Goal: Task Accomplishment & Management: Manage account settings

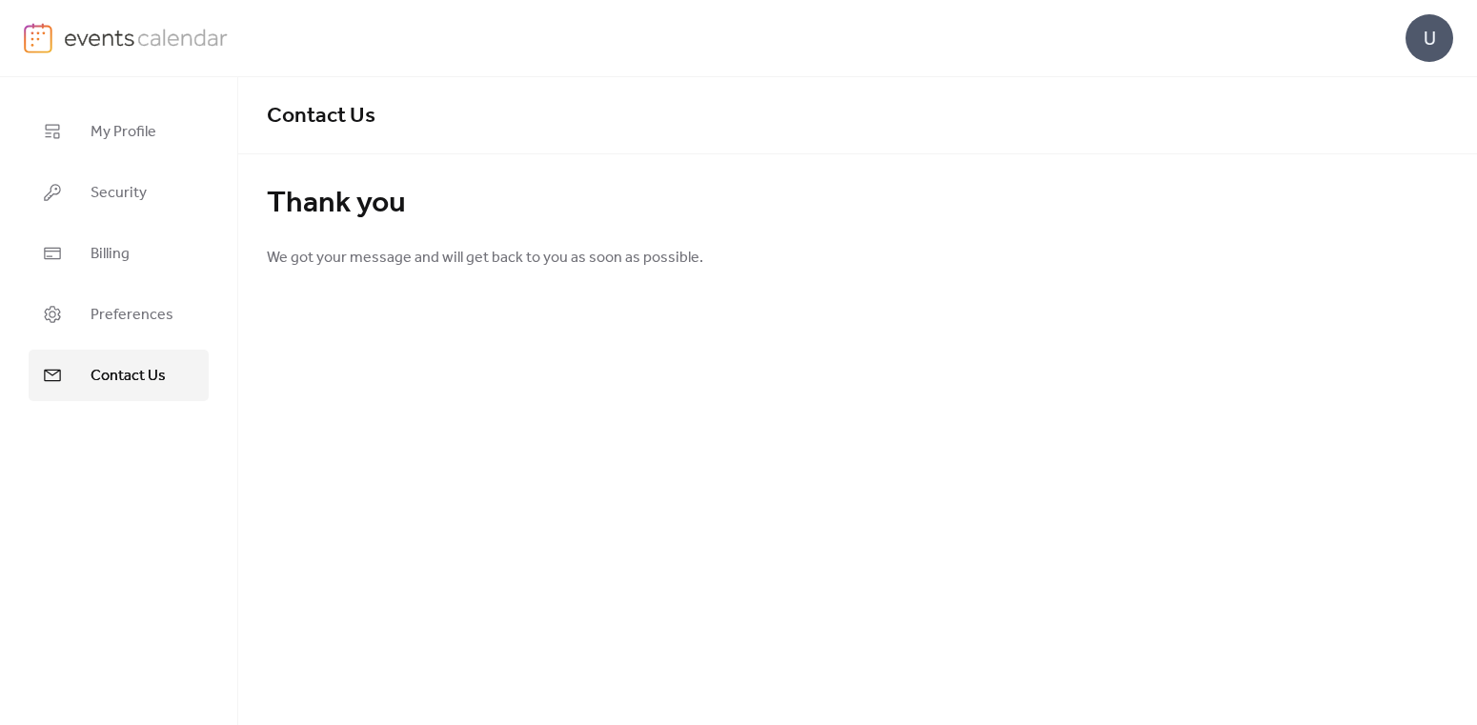
click at [121, 144] on span "My Profile" at bounding box center [124, 132] width 66 height 23
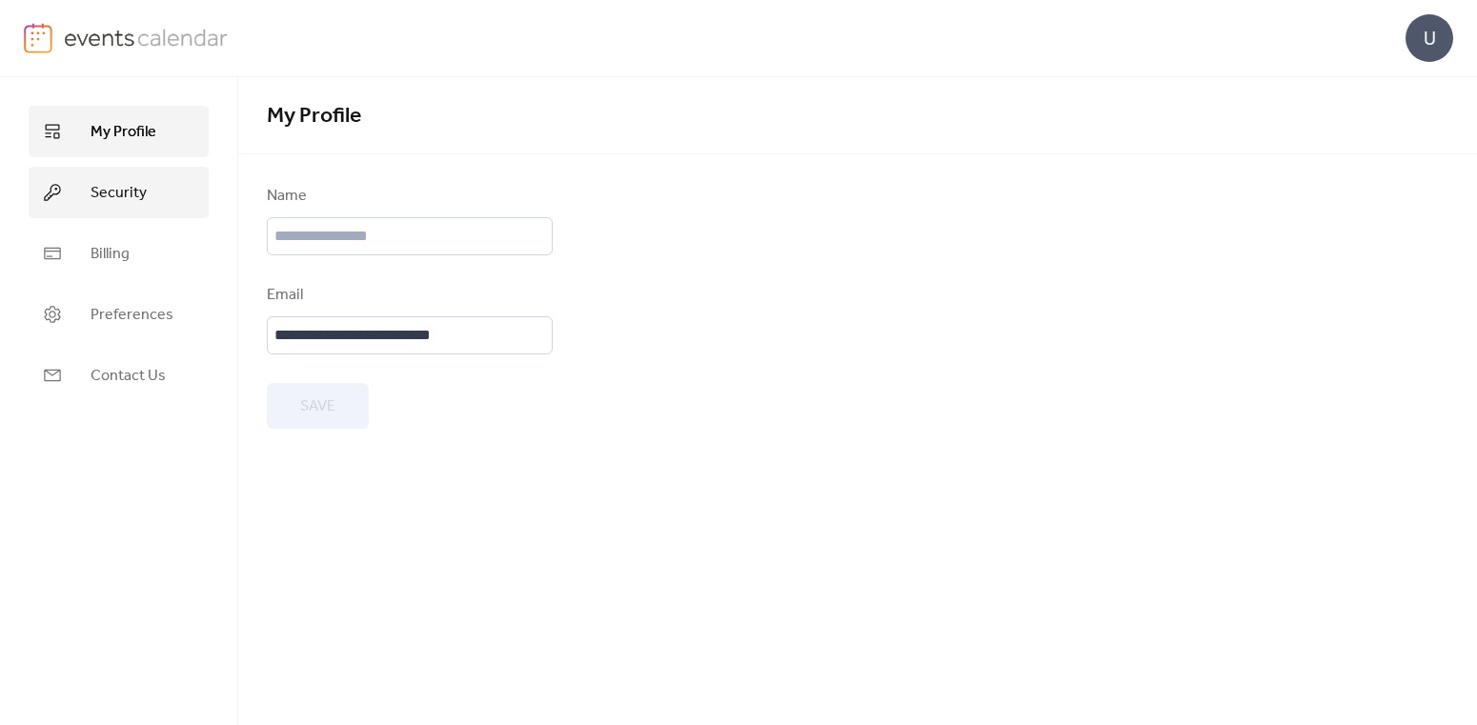
click at [107, 191] on span "Security" at bounding box center [119, 193] width 56 height 23
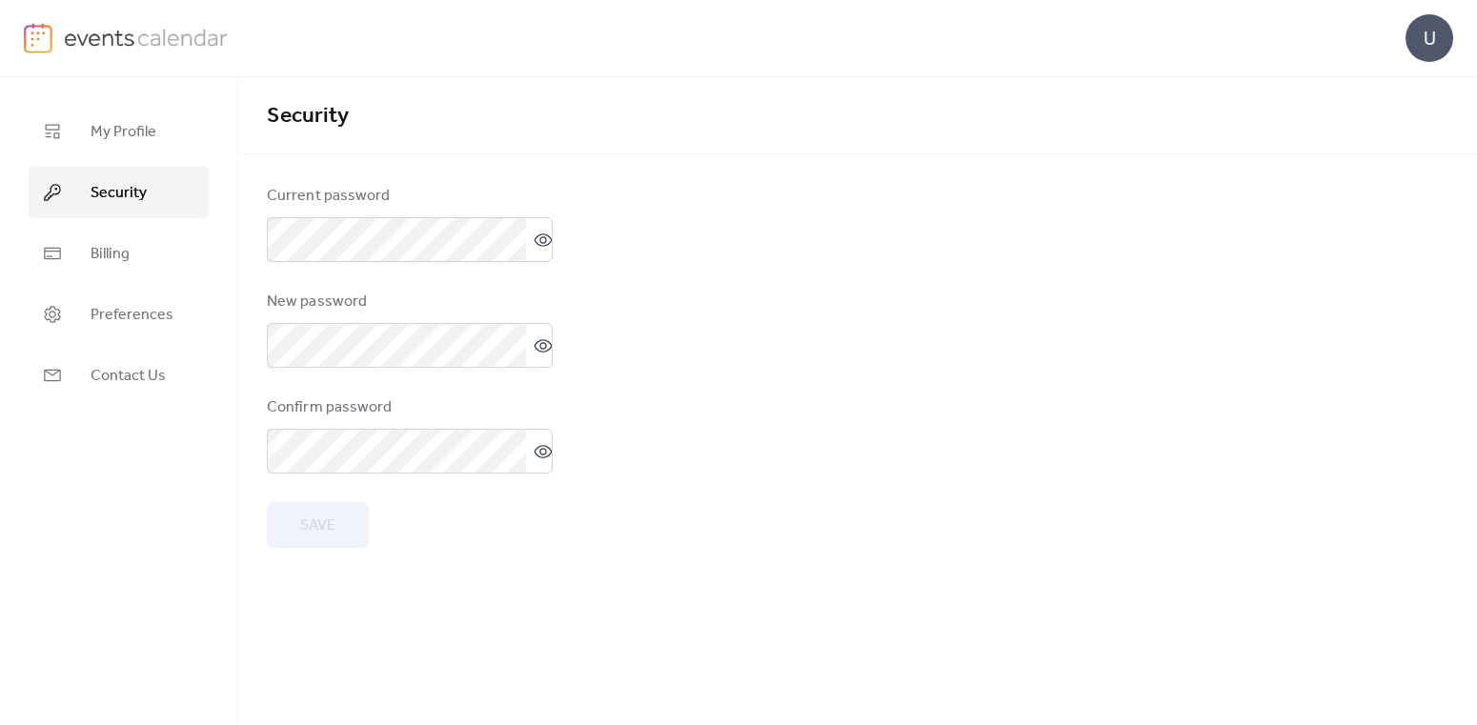
click at [45, 49] on img at bounding box center [38, 38] width 29 height 31
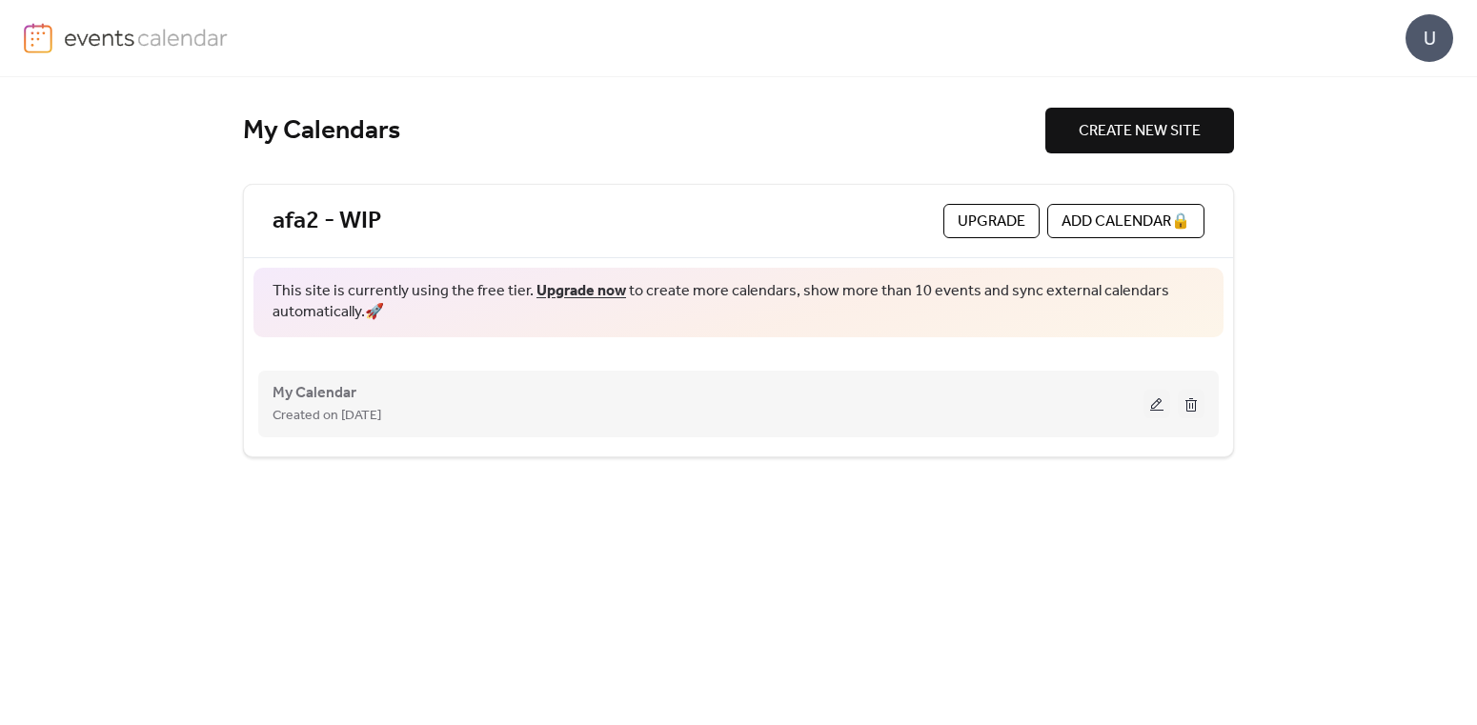
click at [1151, 402] on button at bounding box center [1157, 404] width 27 height 29
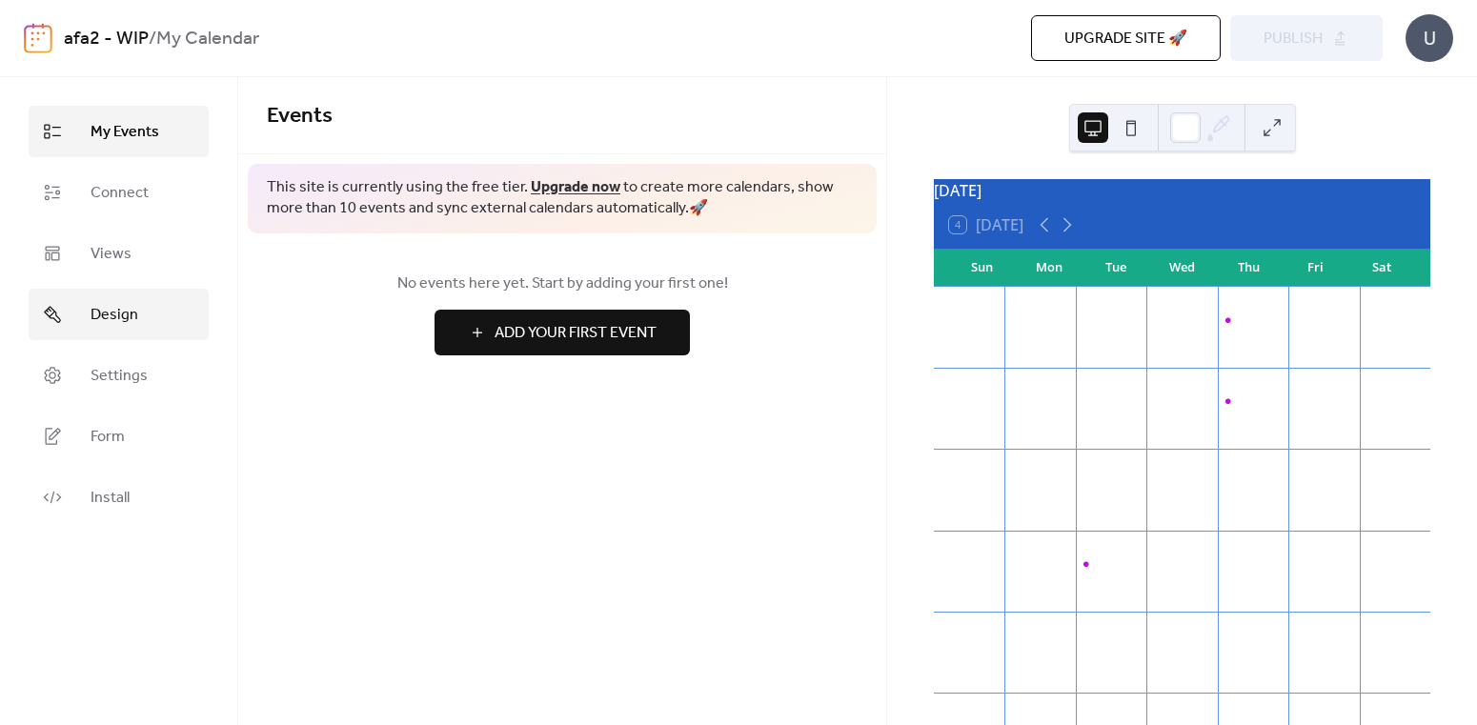
click at [133, 323] on span "Design" at bounding box center [115, 315] width 48 height 23
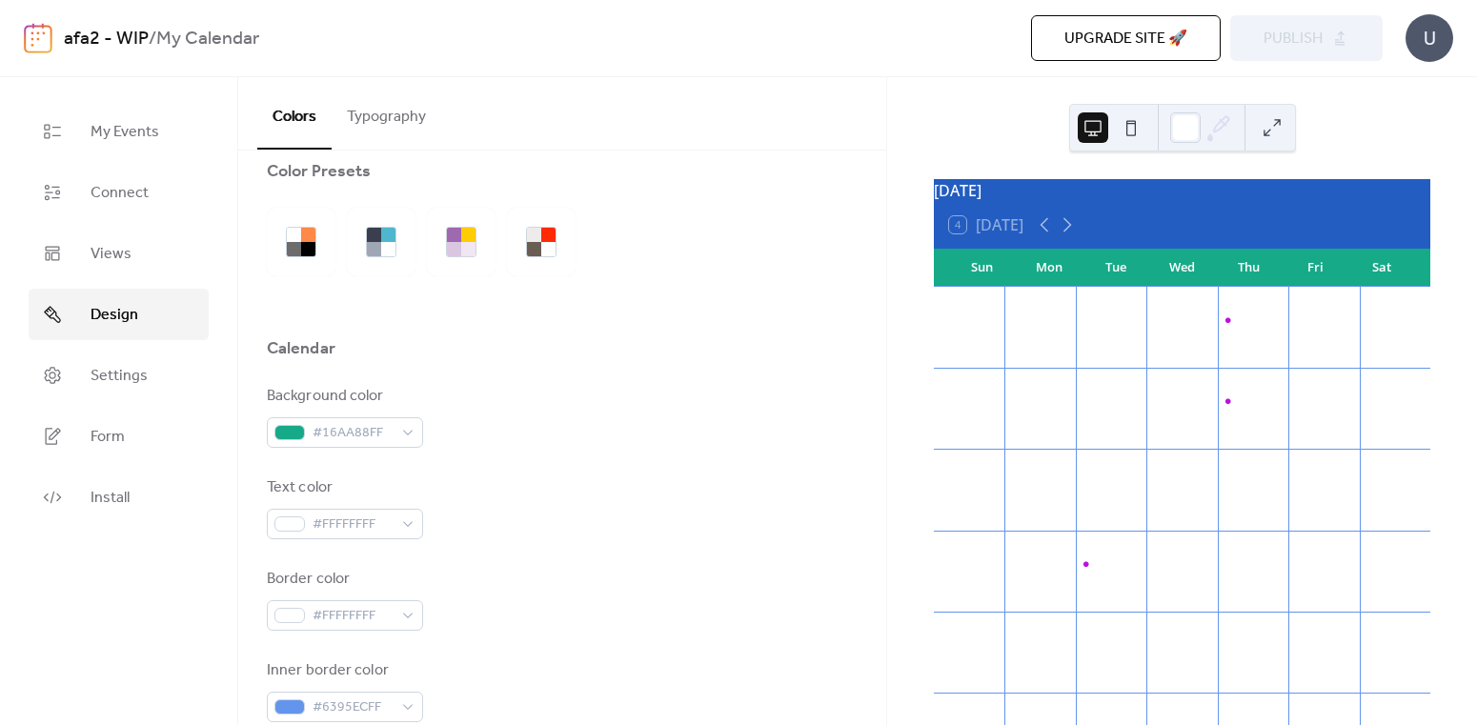
scroll to position [107, 0]
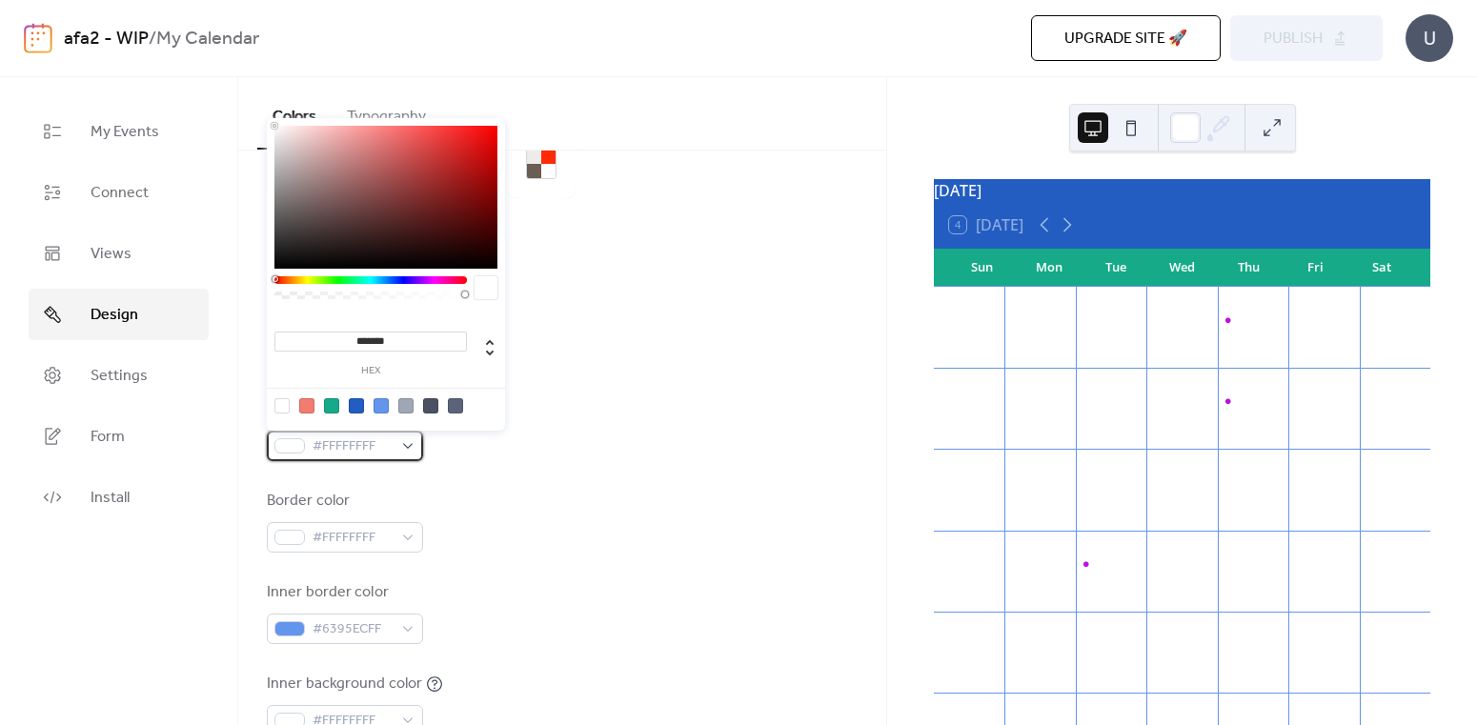
click at [396, 437] on div "#FFFFFFFF" at bounding box center [345, 446] width 156 height 31
click at [356, 407] on div at bounding box center [356, 405] width 15 height 15
type input "*******"
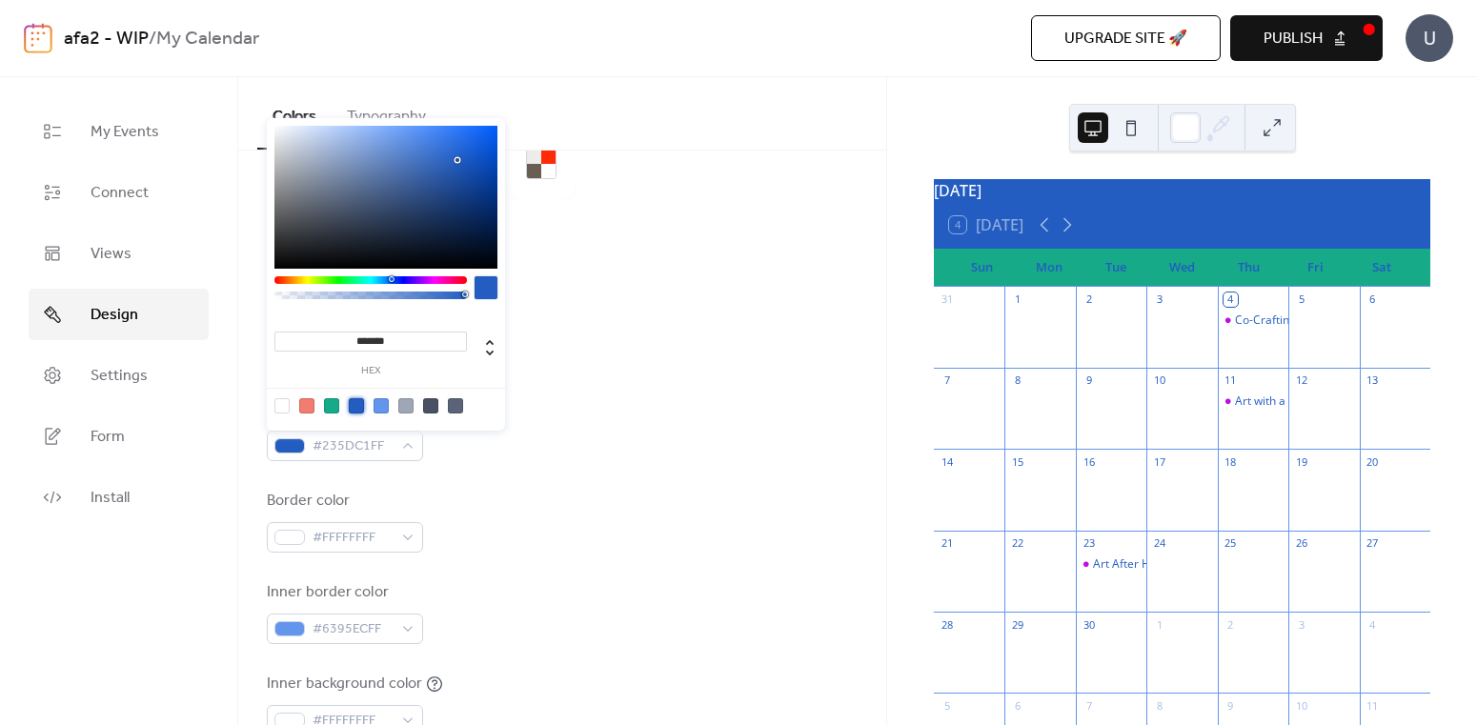
click at [543, 495] on div "Border color #FFFFFFFF" at bounding box center [562, 521] width 591 height 63
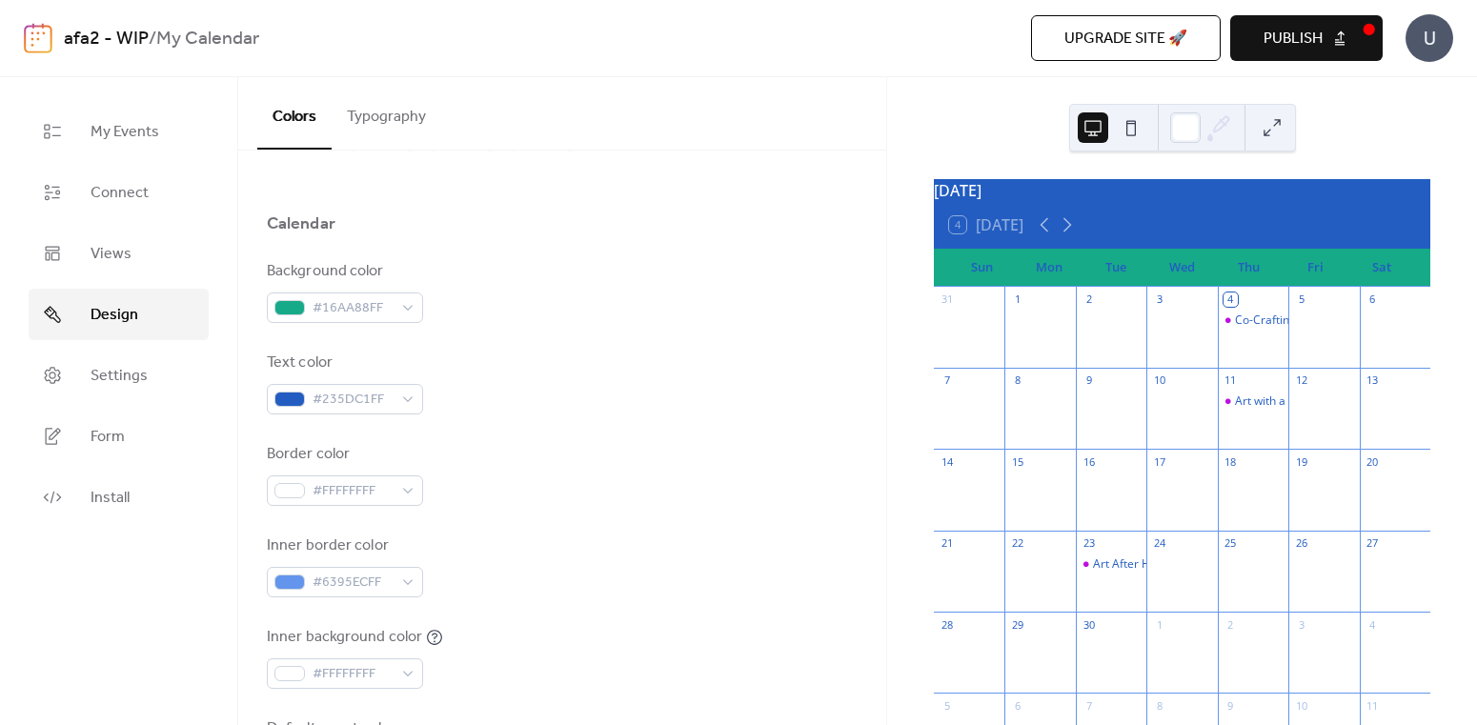
scroll to position [157, 0]
click at [387, 482] on span "#FFFFFFFF" at bounding box center [353, 488] width 80 height 23
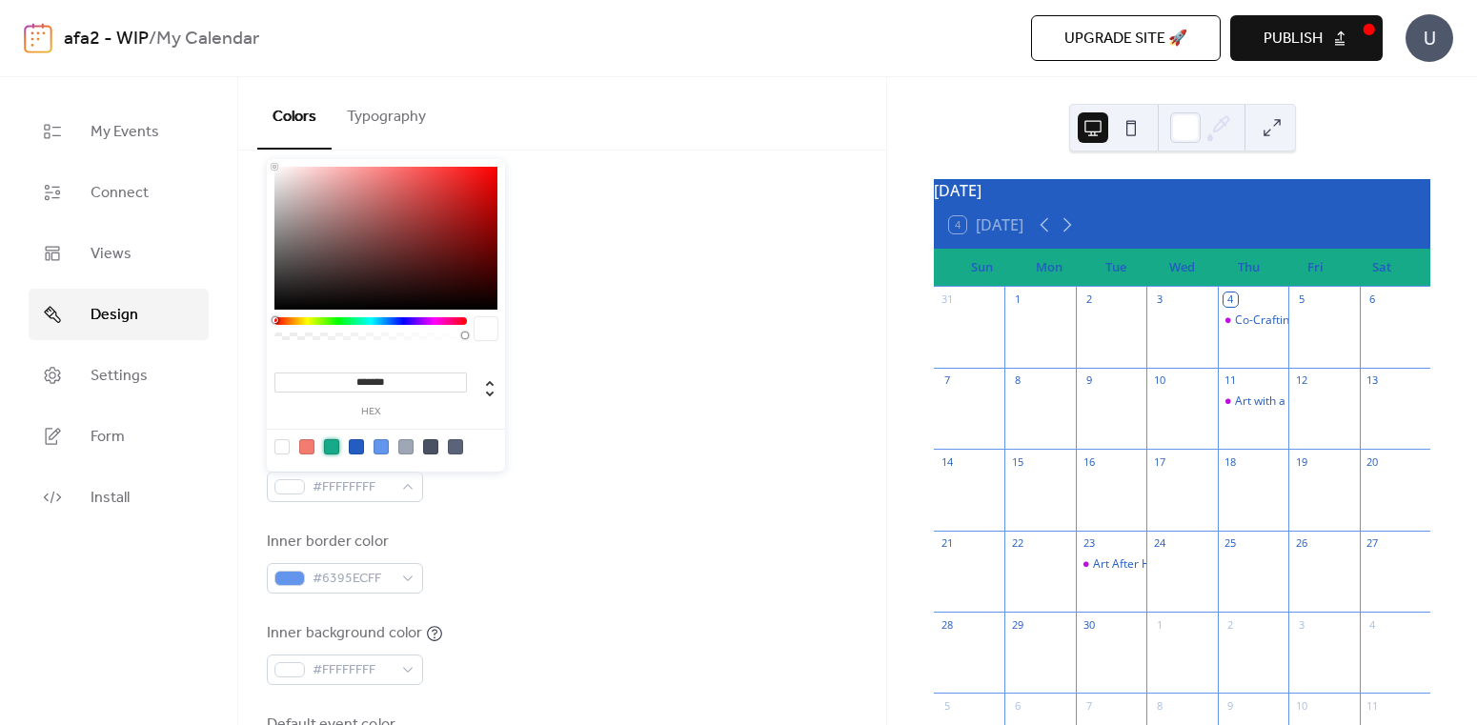
click at [332, 447] on div at bounding box center [331, 446] width 15 height 15
type input "*******"
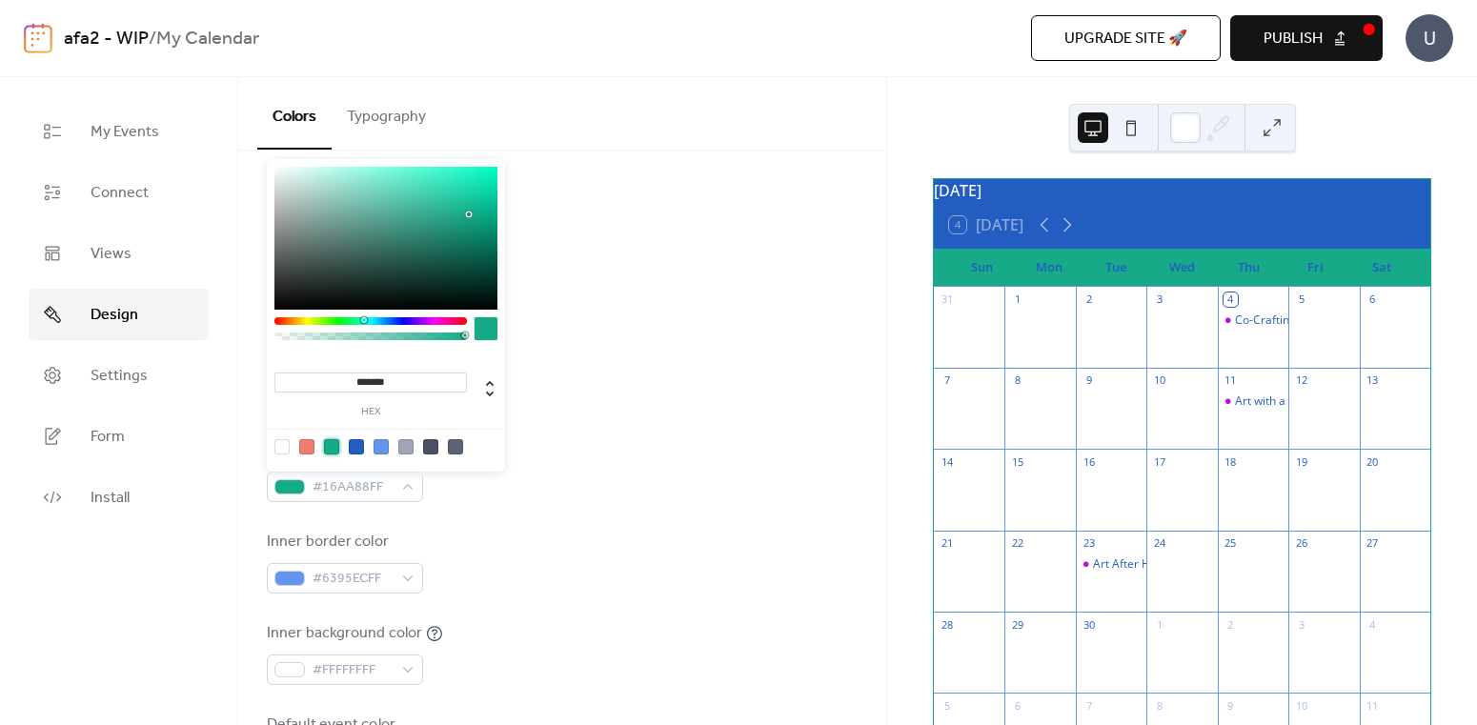
click at [532, 461] on div "Border color #16AA88FF" at bounding box center [562, 470] width 591 height 63
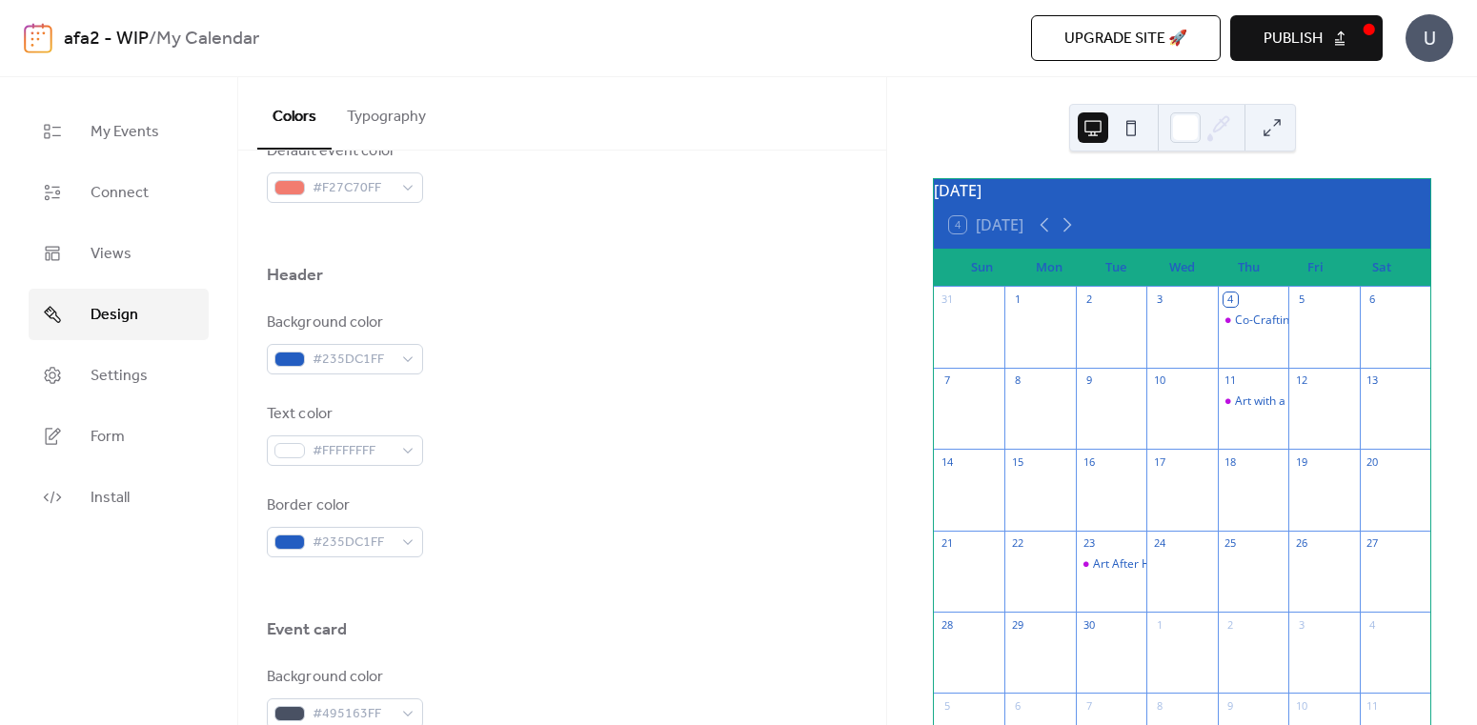
scroll to position [734, 0]
click at [401, 451] on div "#FFFFFFFF" at bounding box center [345, 448] width 156 height 31
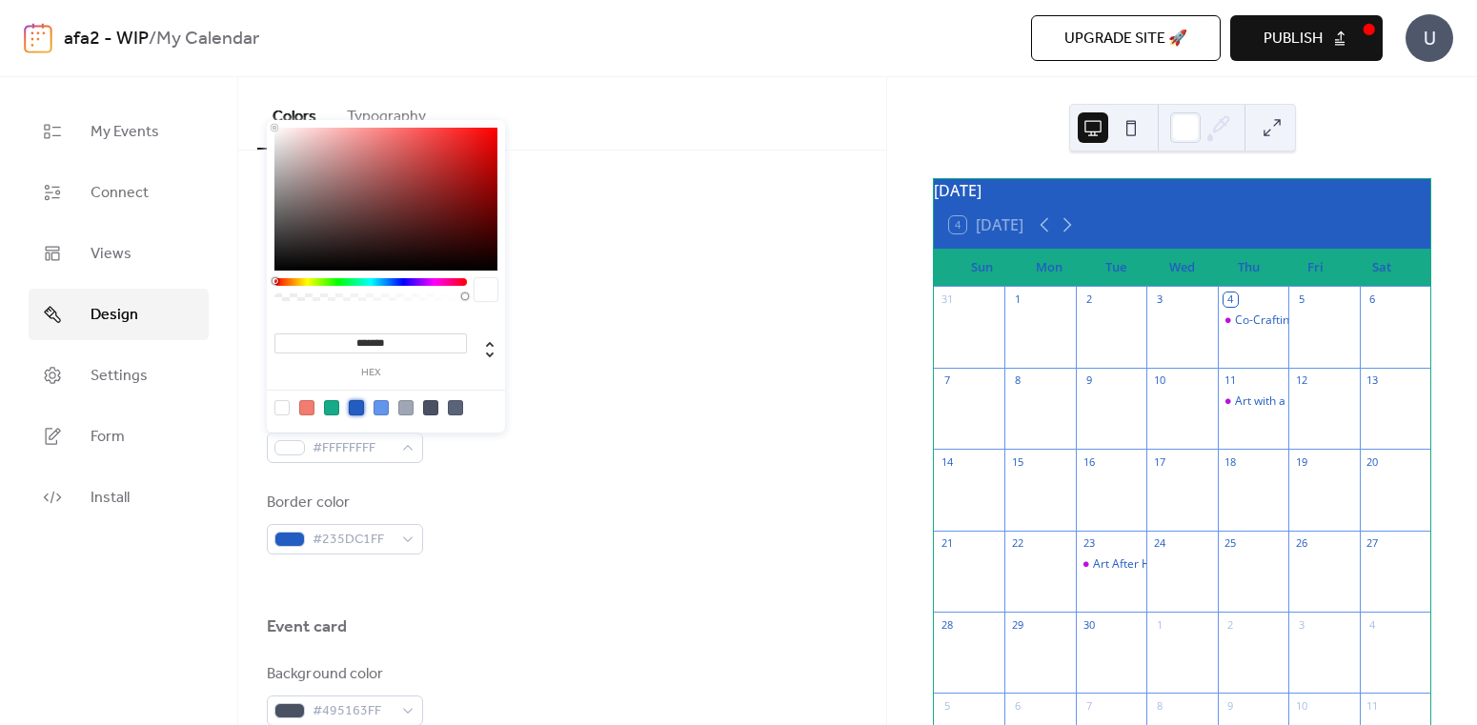
click at [351, 412] on div at bounding box center [356, 407] width 15 height 15
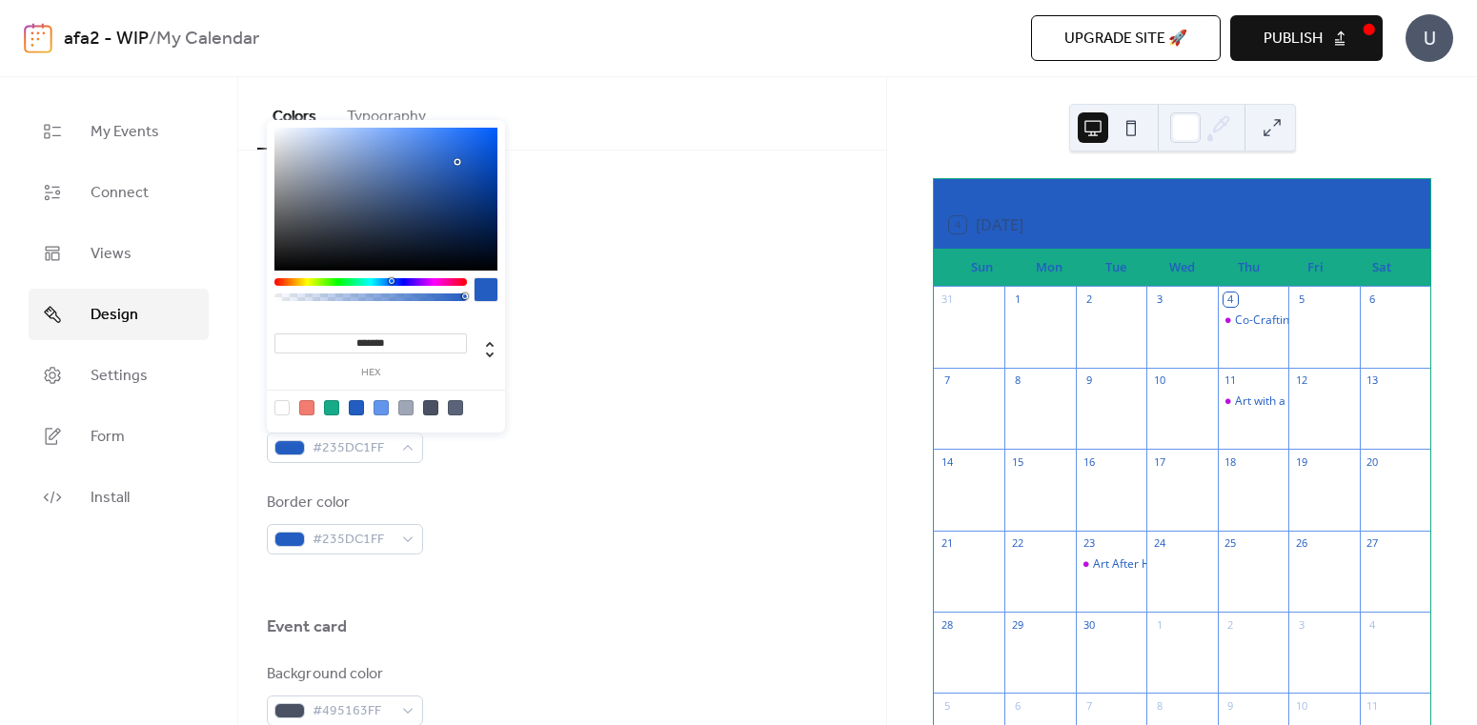
click at [279, 405] on div at bounding box center [282, 407] width 15 height 15
type input "*******"
click at [553, 518] on div "Border color #235DC1FF" at bounding box center [562, 523] width 591 height 63
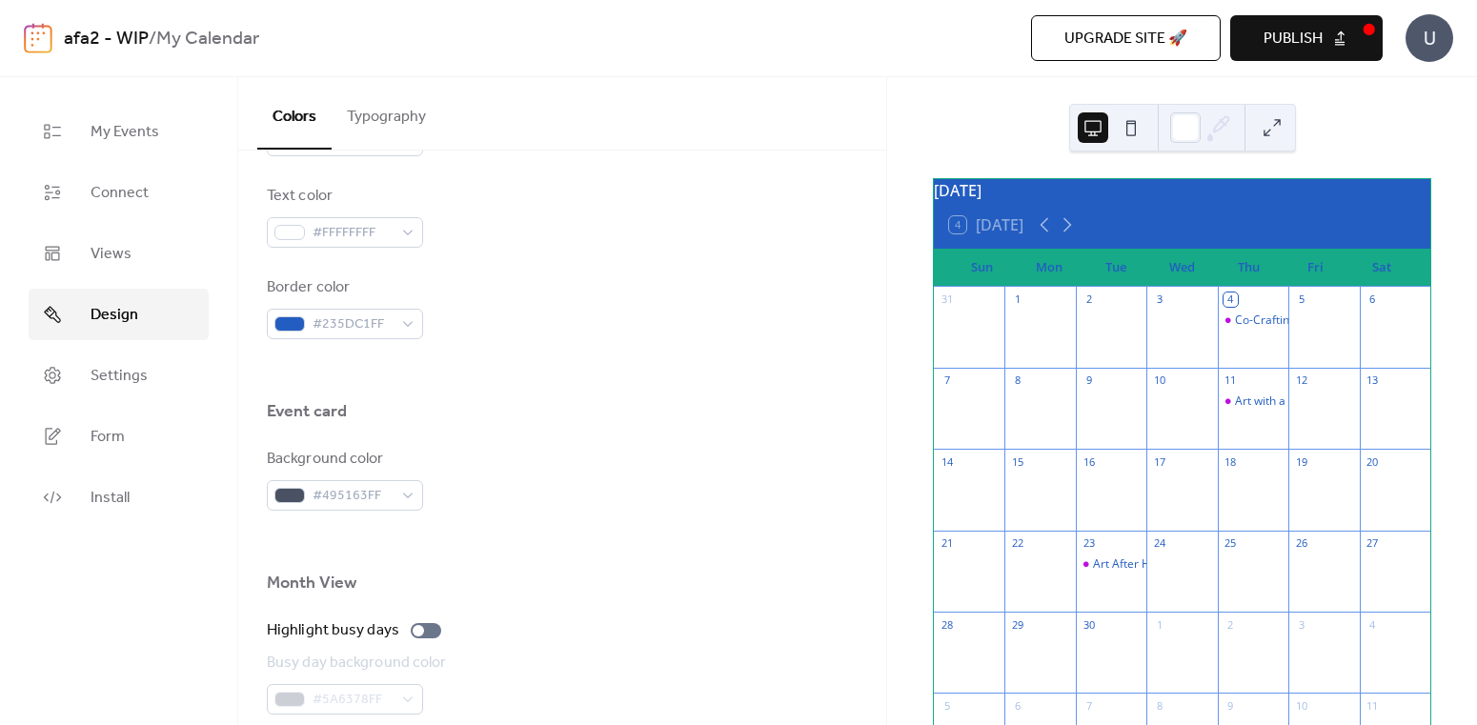
scroll to position [952, 0]
click at [404, 487] on div "#495163FF" at bounding box center [345, 493] width 156 height 31
click at [522, 515] on div at bounding box center [562, 538] width 591 height 61
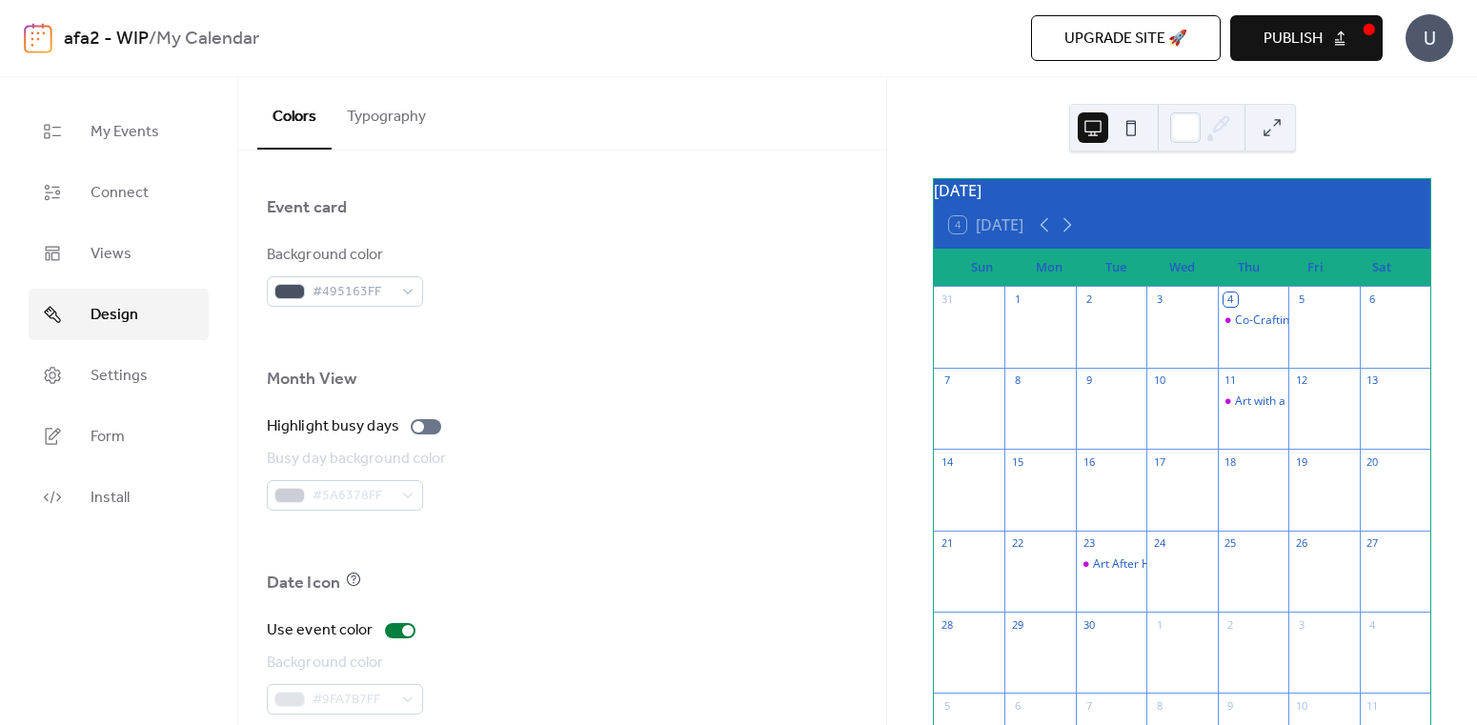
scroll to position [1273, 0]
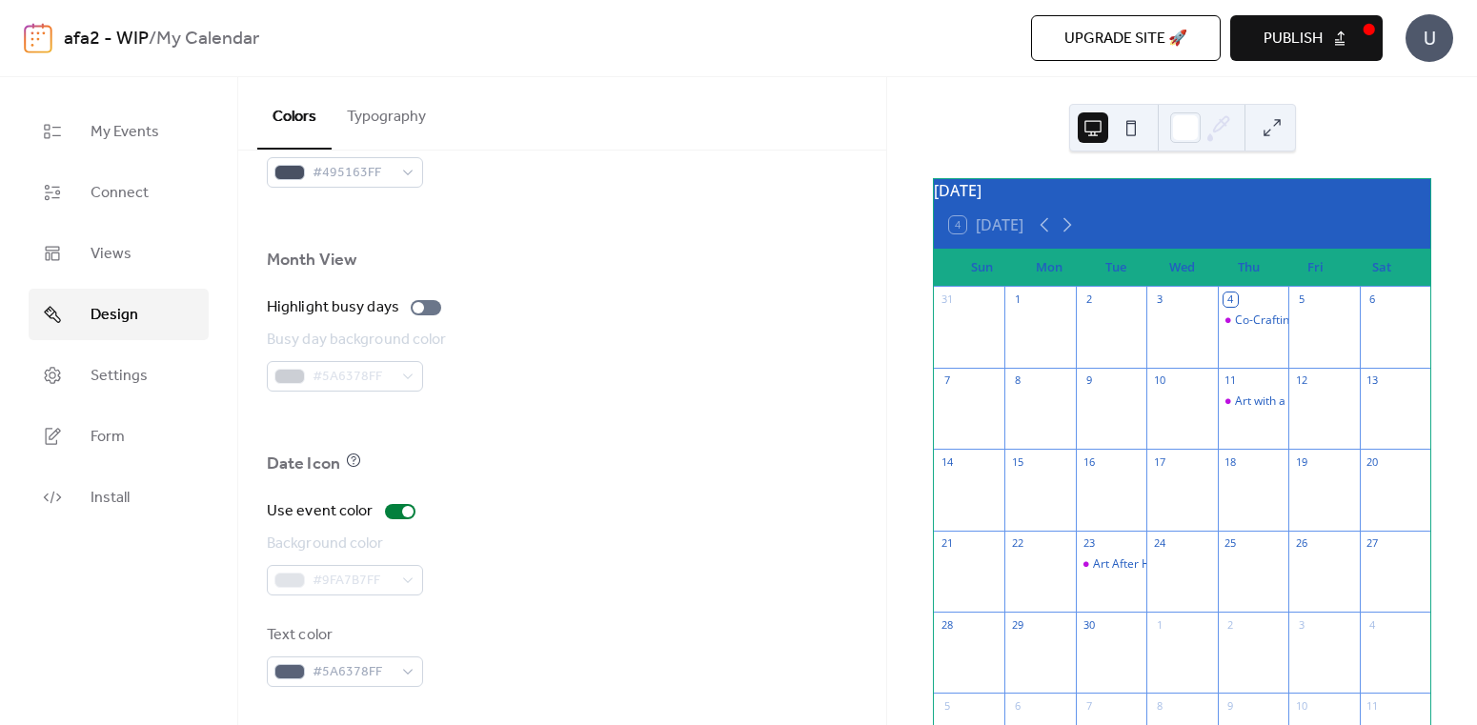
click at [1258, 51] on button "Publish" at bounding box center [1307, 38] width 153 height 46
